Goal: Navigation & Orientation: Go to known website

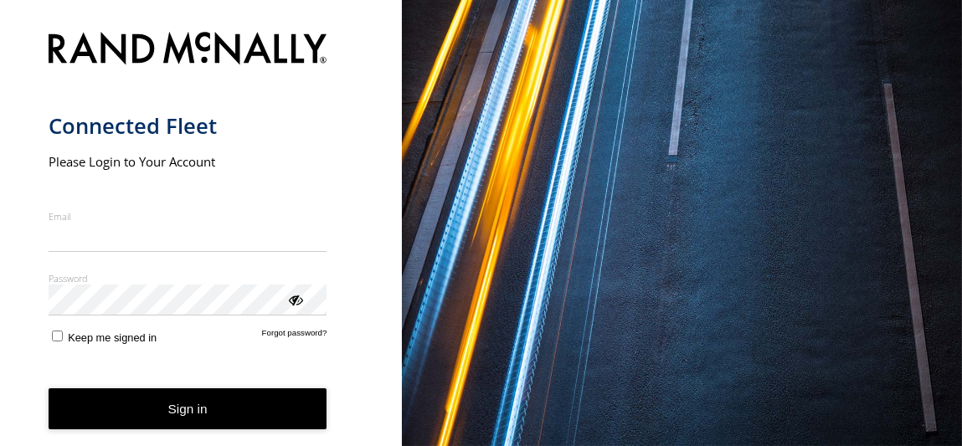
click at [78, 225] on input "Email" at bounding box center [188, 238] width 279 height 30
